Goal: Information Seeking & Learning: Check status

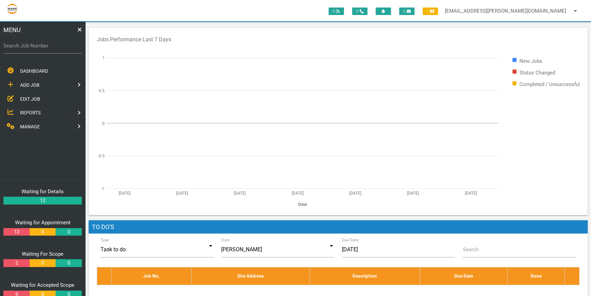
drag, startPoint x: 10, startPoint y: 46, endPoint x: 17, endPoint y: 46, distance: 7.5
click at [10, 46] on label "Search Job Number" at bounding box center [42, 46] width 78 height 8
click at [10, 46] on input "Search Job Number" at bounding box center [42, 46] width 78 height 16
type input "1746"
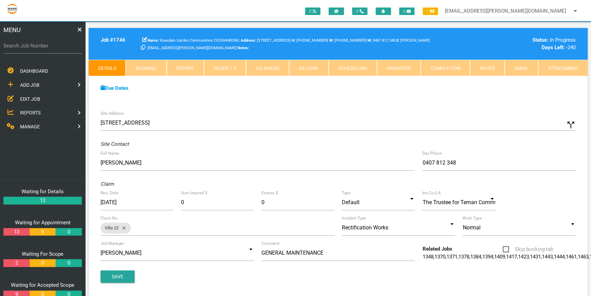
click at [376, 107] on div "Site Address [STREET_ADDRESS] call_split Custom Address Street [GEOGRAPHIC_DATA…" at bounding box center [338, 202] width 499 height 191
click at [306, 110] on div "Site Address [STREET_ADDRESS] call_split Custom Address Street [GEOGRAPHIC_DATA…" at bounding box center [338, 202] width 499 height 191
click at [567, 65] on link "Attachment" at bounding box center [562, 68] width 49 height 16
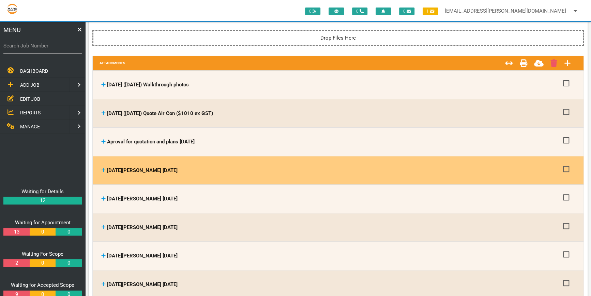
scroll to position [31, 0]
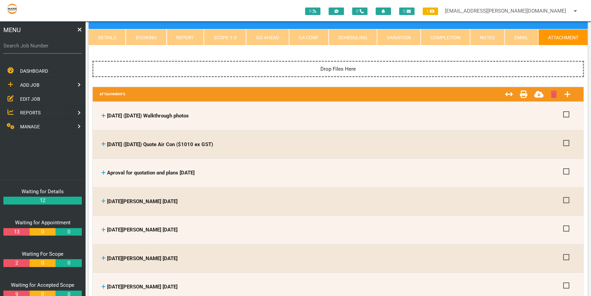
click at [549, 35] on link "Attachment" at bounding box center [562, 37] width 49 height 16
click at [551, 34] on link "Attachment" at bounding box center [562, 37] width 49 height 16
click at [527, 31] on link "Email" at bounding box center [521, 37] width 33 height 16
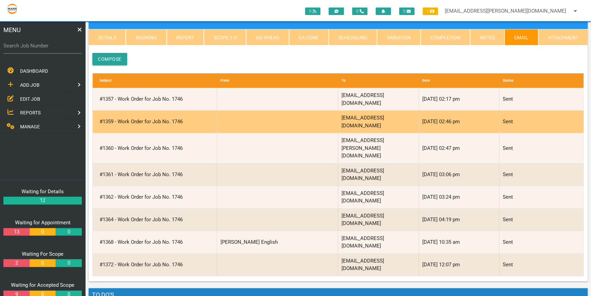
click at [167, 111] on div "#1359 - Work Order for Job No. 1746" at bounding box center [156, 121] width 121 height 22
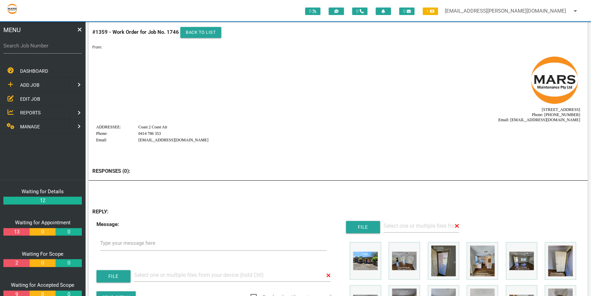
scroll to position [0, 0]
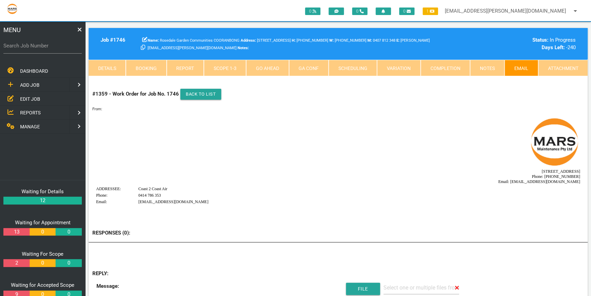
drag, startPoint x: 12, startPoint y: 48, endPoint x: 17, endPoint y: 46, distance: 5.6
click at [12, 48] on label "Search Job Number" at bounding box center [42, 46] width 78 height 8
click at [12, 48] on input "Search Job Number" at bounding box center [42, 46] width 78 height 16
type input "1781"
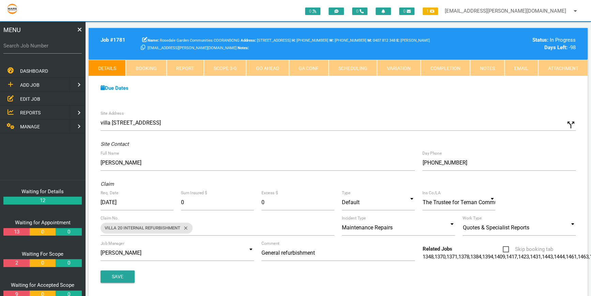
click at [223, 63] on link "Scope 3 - 0" at bounding box center [225, 68] width 42 height 16
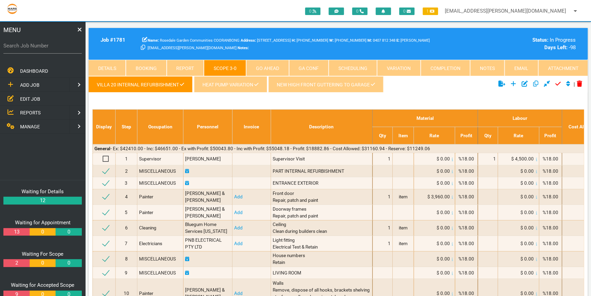
click at [131, 81] on link "VILLA 20 INTERNAL REFURBISHMENT" at bounding box center [141, 84] width 104 height 16
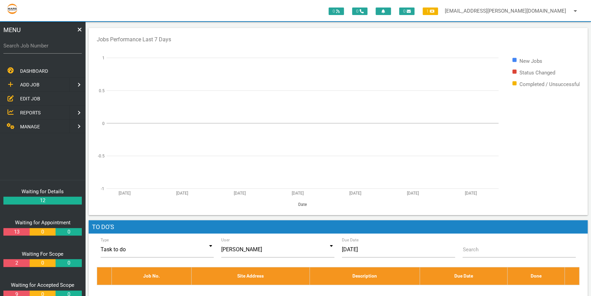
click at [14, 47] on label "Search Job Number" at bounding box center [42, 46] width 78 height 8
click at [14, 47] on input "Search Job Number" at bounding box center [42, 46] width 78 height 16
type input "1746"
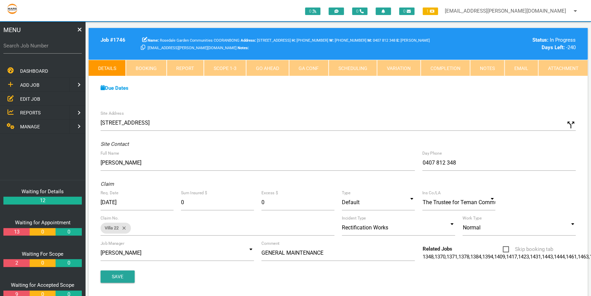
click at [234, 66] on link "Scope 1 - 3" at bounding box center [225, 68] width 42 height 16
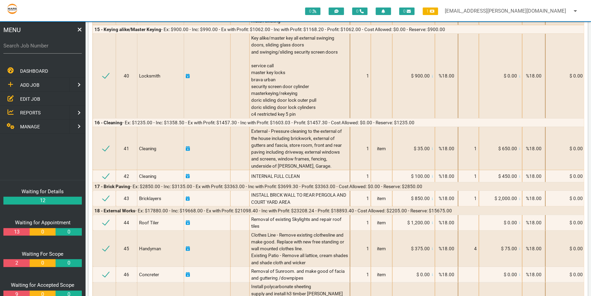
scroll to position [2876, 0]
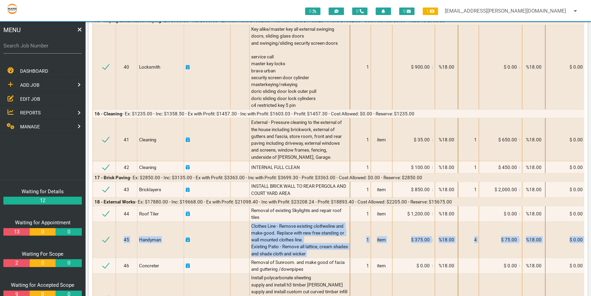
drag, startPoint x: 590, startPoint y: 217, endPoint x: 593, endPoint y: 193, distance: 24.3
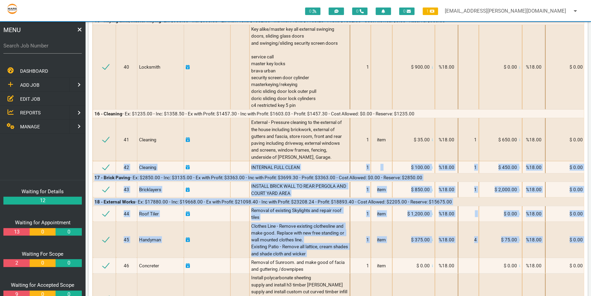
drag, startPoint x: 590, startPoint y: 214, endPoint x: 590, endPoint y: 143, distance: 70.6
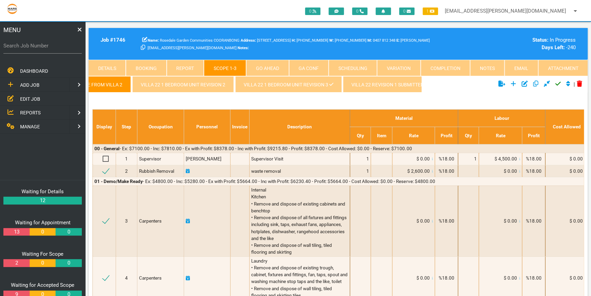
scroll to position [0, 127]
click at [280, 82] on link "Villa 22 1 Bedroom Unit revision 3" at bounding box center [284, 84] width 106 height 16
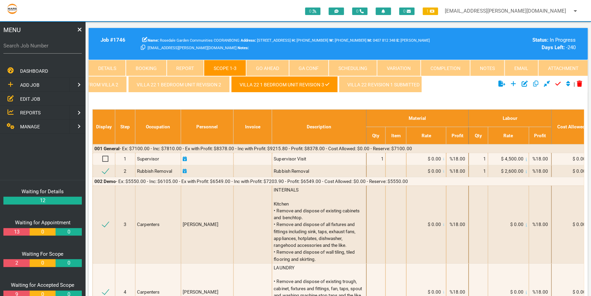
click at [518, 65] on link "Email" at bounding box center [521, 68] width 33 height 16
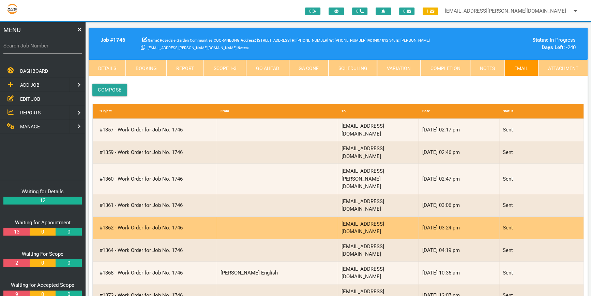
click at [106, 216] on div "#1362 - Work Order for Job No. 1746" at bounding box center [156, 227] width 121 height 22
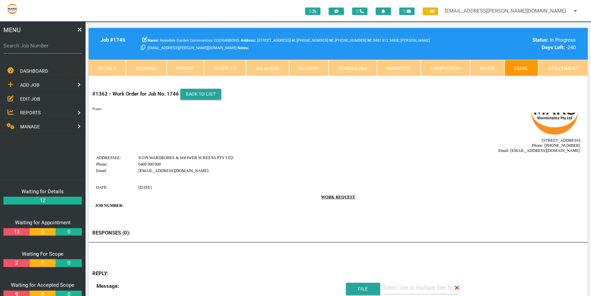
scroll to position [31, 0]
